Goal: Information Seeking & Learning: Learn about a topic

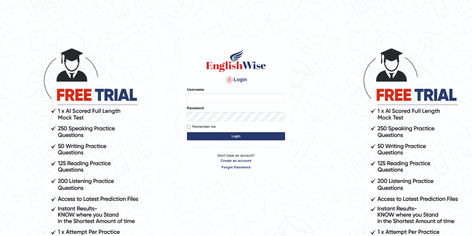
type input "kas60_"
click at [225, 137] on button "Login" at bounding box center [236, 136] width 98 height 8
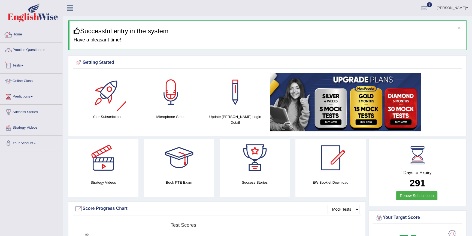
click at [31, 49] on link "Practice Questions" at bounding box center [31, 50] width 62 height 14
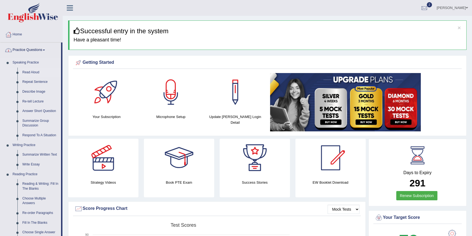
click at [31, 72] on link "Read Aloud" at bounding box center [40, 73] width 41 height 10
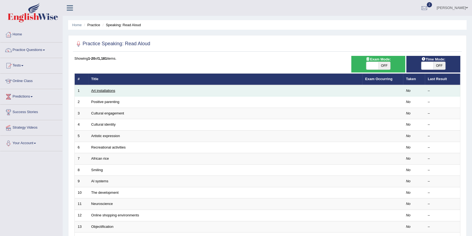
click at [105, 92] on link "Art installations" at bounding box center [103, 91] width 24 height 4
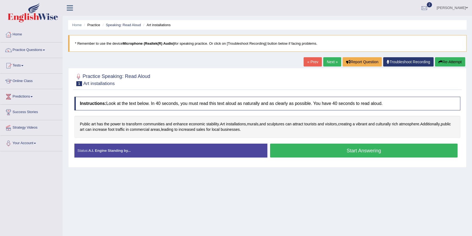
click at [369, 152] on button "Start Answering" at bounding box center [364, 151] width 188 height 14
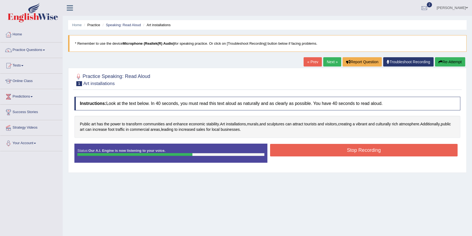
click at [333, 149] on button "Stop Recording" at bounding box center [364, 150] width 188 height 13
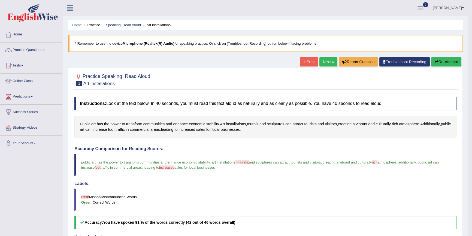
scroll to position [25, 0]
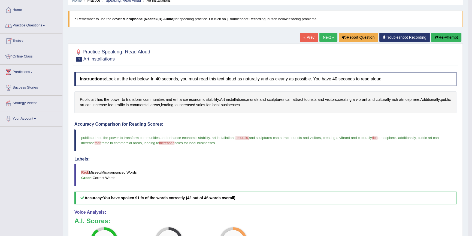
click at [40, 24] on link "Practice Questions" at bounding box center [31, 25] width 62 height 14
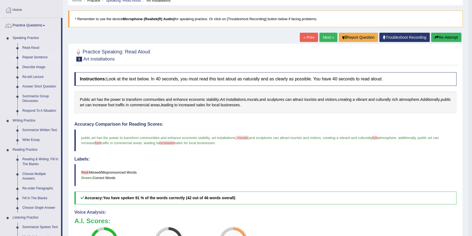
click at [36, 56] on link "Repeat Sentence" at bounding box center [40, 58] width 41 height 10
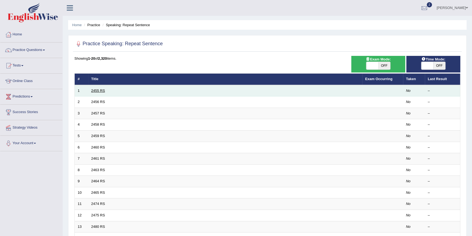
click at [98, 92] on link "2455 RS" at bounding box center [98, 91] width 14 height 4
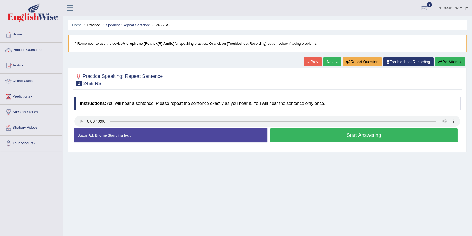
click at [360, 135] on button "Start Answering" at bounding box center [364, 135] width 188 height 14
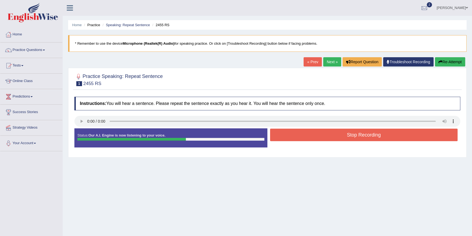
click at [361, 138] on button "Stop Recording" at bounding box center [364, 135] width 188 height 13
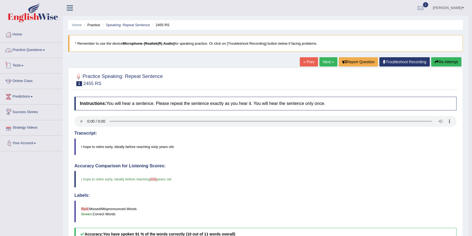
click at [30, 44] on link "Practice Questions" at bounding box center [31, 50] width 62 height 14
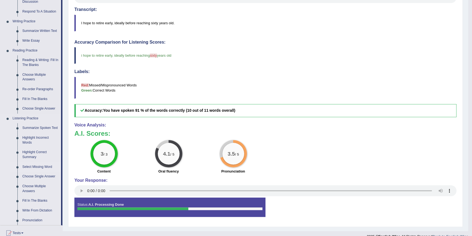
scroll to position [149, 0]
